Goal: Transaction & Acquisition: Purchase product/service

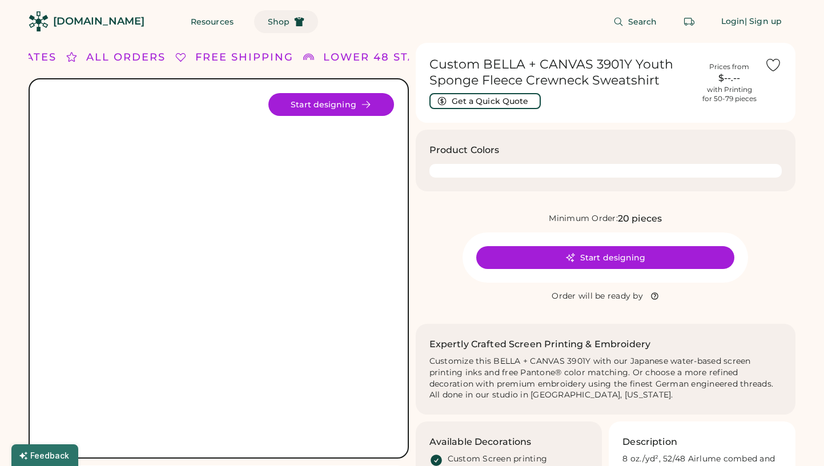
click at [268, 18] on span "Shop" at bounding box center [279, 22] width 22 height 8
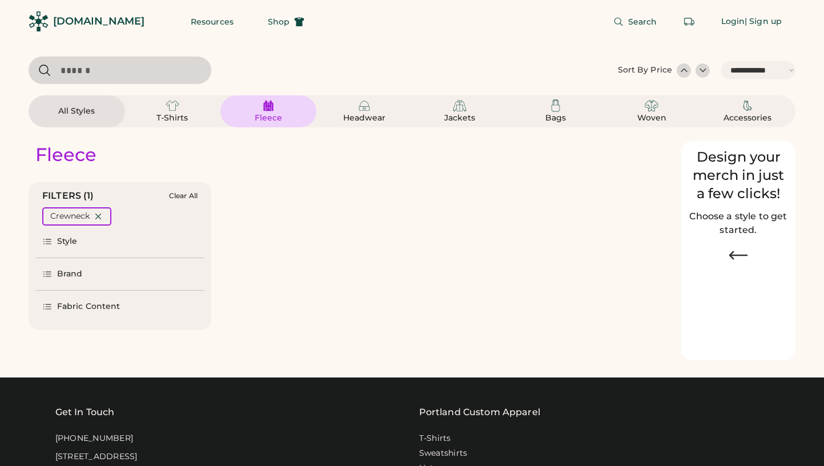
select select "*****"
select select "*"
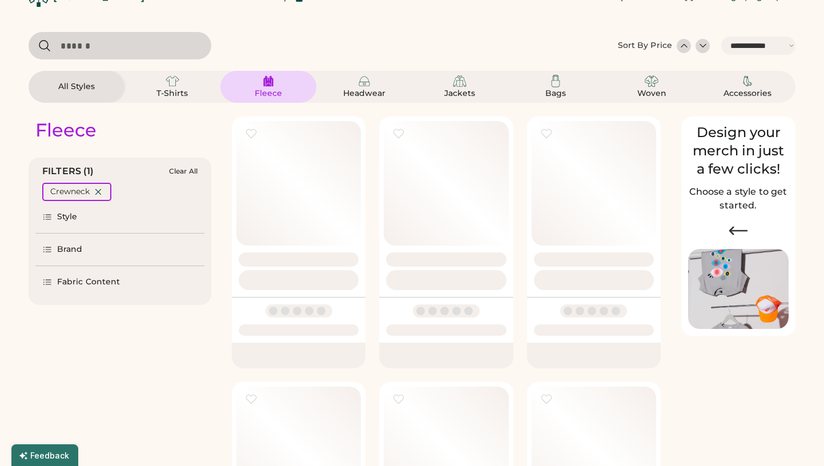
scroll to position [31, 0]
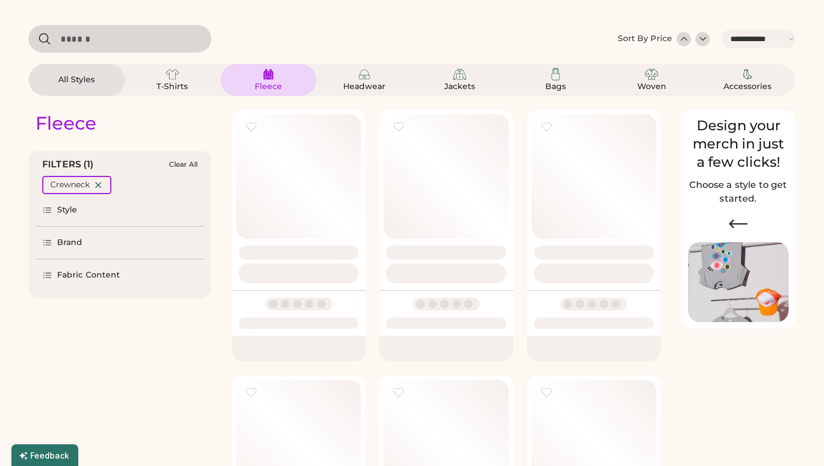
click at [90, 238] on div "Brand" at bounding box center [119, 243] width 169 height 32
click at [49, 242] on icon at bounding box center [47, 242] width 10 height 10
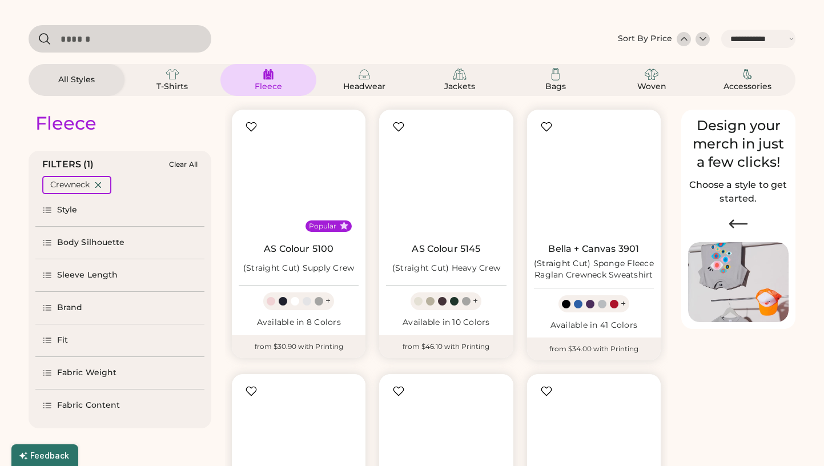
click at [49, 242] on icon at bounding box center [47, 242] width 10 height 10
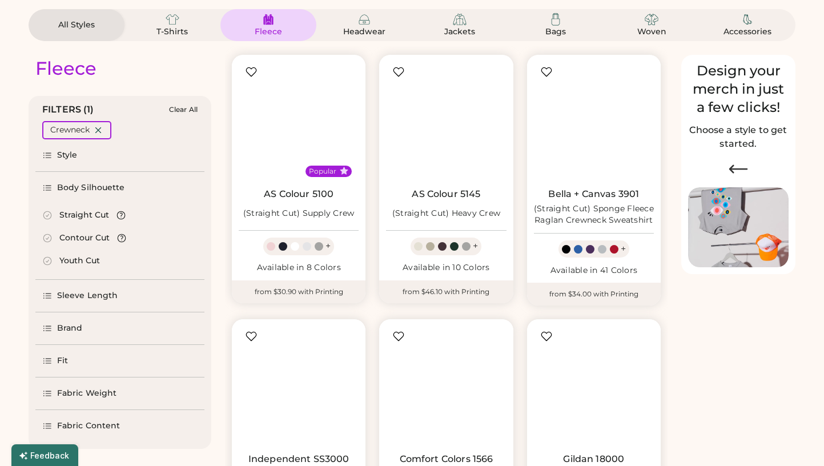
scroll to position [84, 0]
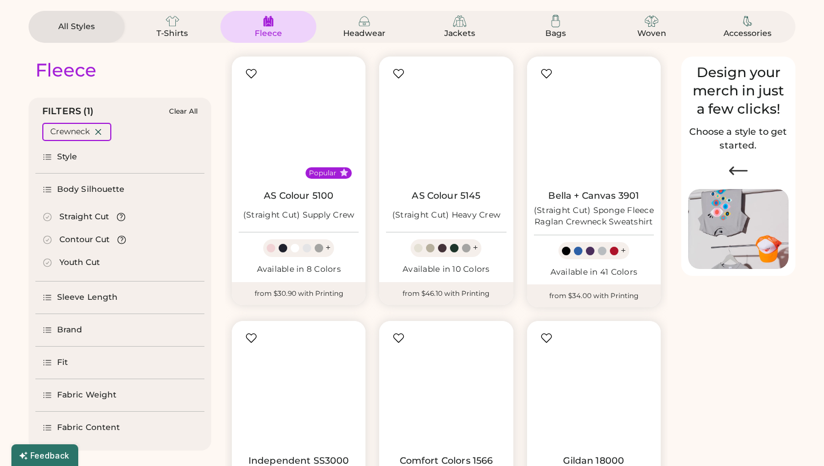
click at [76, 324] on div "Brand" at bounding box center [70, 329] width 26 height 11
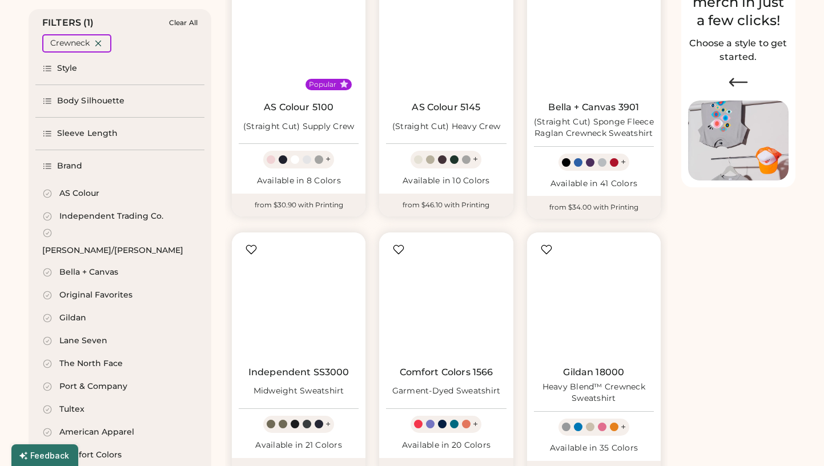
scroll to position [176, 0]
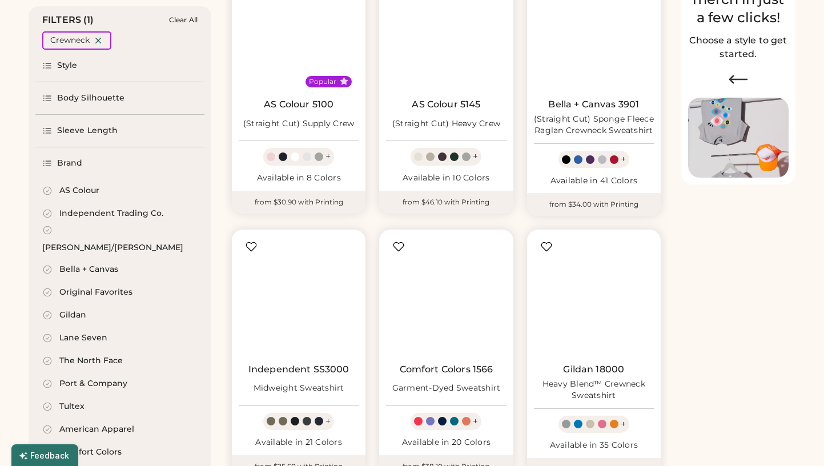
click at [74, 264] on div "Bella + Canvas" at bounding box center [88, 269] width 59 height 11
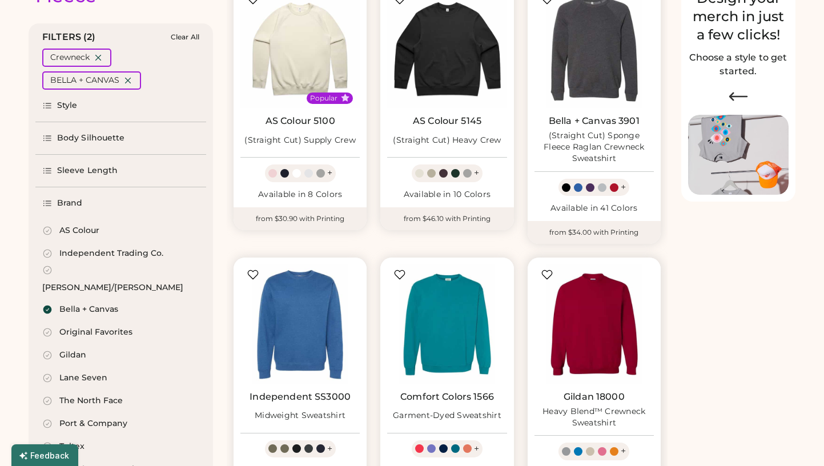
scroll to position [143, 0]
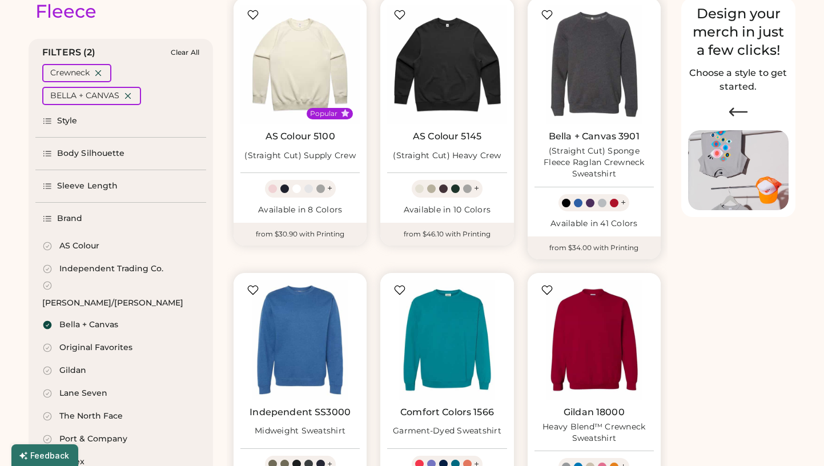
click at [595, 154] on div "(Straight Cut) Sponge Fleece Raglan Crewneck Sweatshirt" at bounding box center [593, 163] width 119 height 34
